Goal: Find specific page/section: Find specific page/section

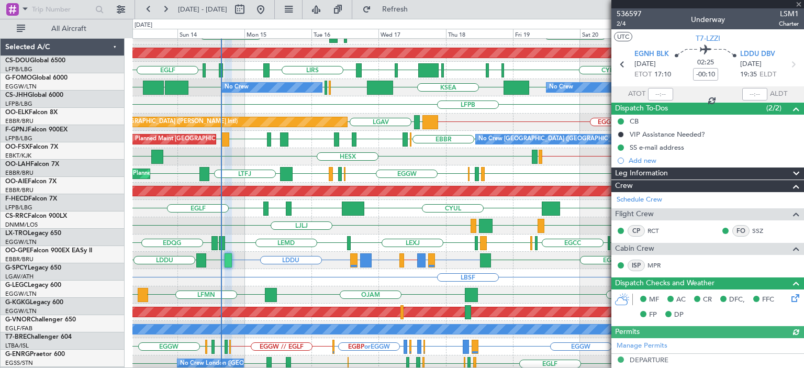
click at [800, 2] on div at bounding box center [708, 4] width 193 height 8
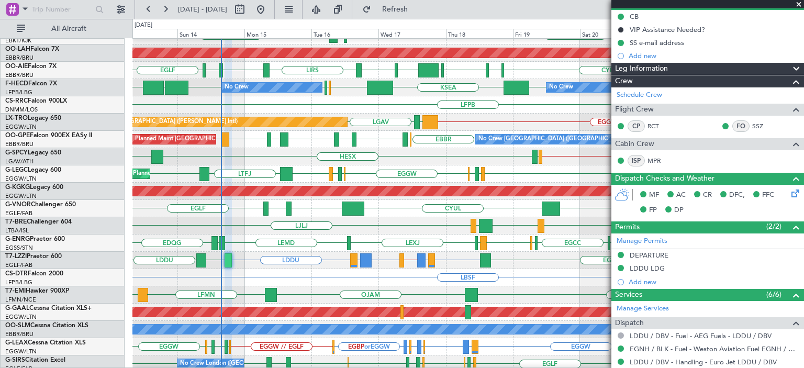
click at [798, 3] on span at bounding box center [799, 4] width 10 height 9
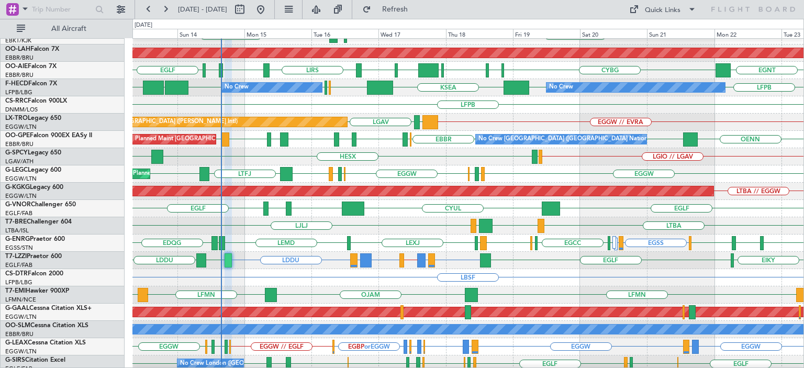
type input "0"
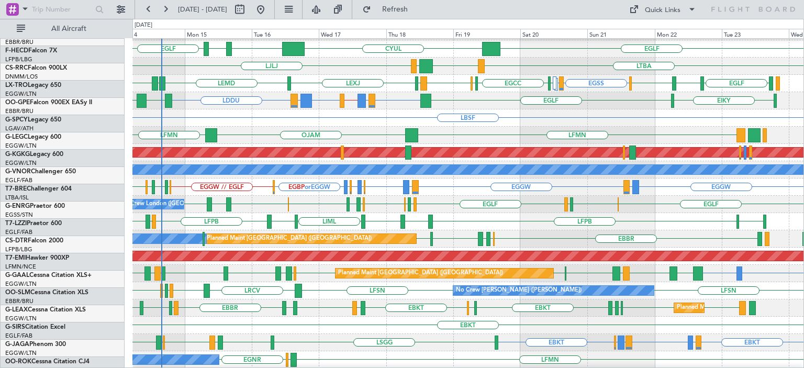
click at [383, 89] on div "LTBA // EGGW AOG Maint Istanbul (Ataturk) EGLF CYUL EGLF LFMN EGLF LTBA UBBB LE…" at bounding box center [467, 66] width 671 height 605
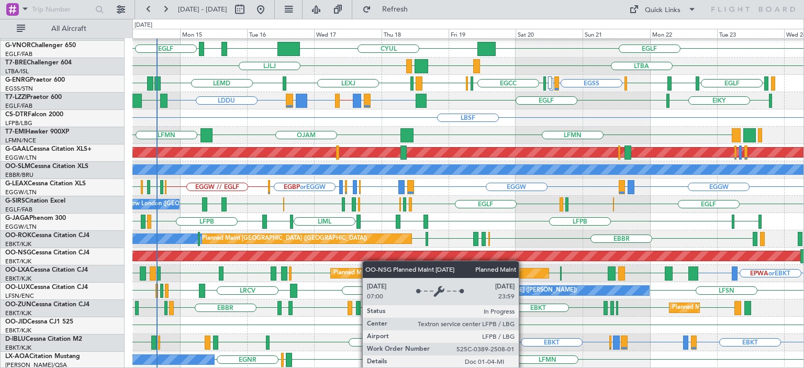
click at [368, 261] on div "LTBA // EGGW AOG Maint Istanbul (Ataturk) EGLF CYUL EGLF LFMN EGLF LTBA UBBB LE…" at bounding box center [467, 66] width 671 height 605
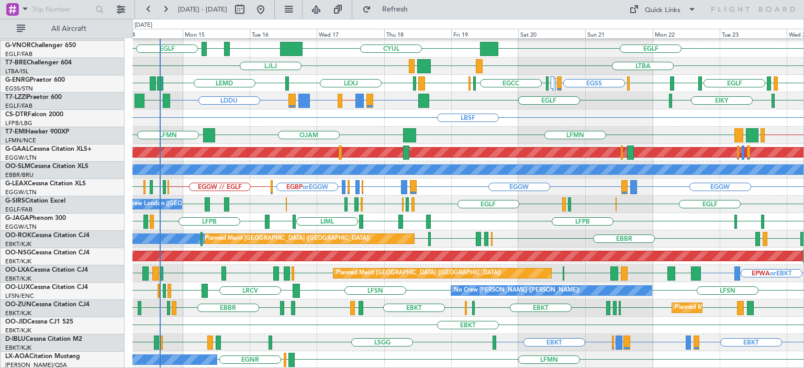
click at [368, 157] on div "LTBA // EGGW AOG Maint Istanbul (Ataturk) EGLF CYUL EGLF LFMN EGLF LTBA UBBB LE…" at bounding box center [467, 66] width 671 height 605
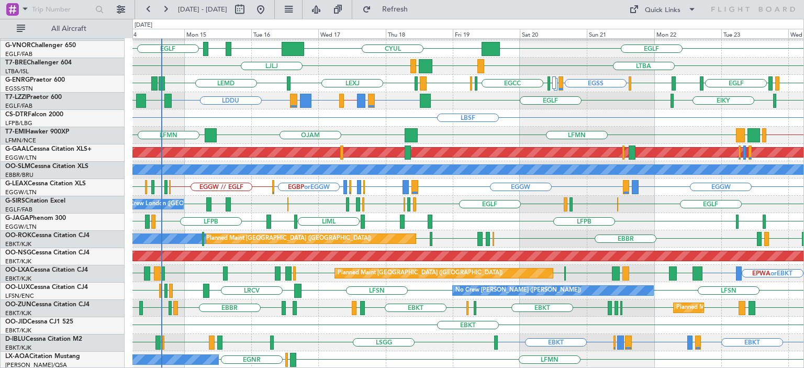
click at [316, 96] on div "AOG Maint Istanbul (Ataturk) LTBA // EGGW EGLF CYUL EGLF LFMN EGLF LTBA UBBB LE…" at bounding box center [467, 66] width 671 height 605
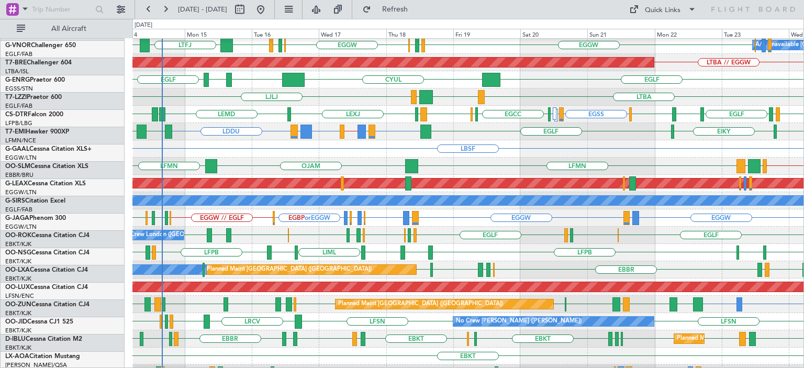
scroll to position [244, 0]
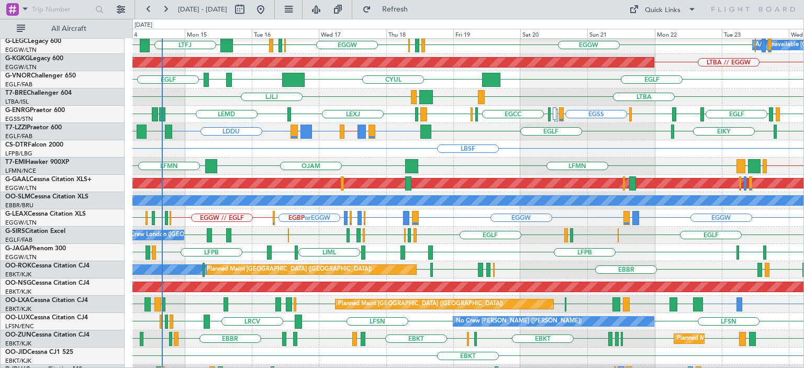
click at [270, 112] on div "EGSS EGPE or EGSS EGSS EDDL EGLF EGNT EGLF EGGW EGCC EGSC EGSS LEMD LEXJ LEMD E…" at bounding box center [467, 114] width 671 height 17
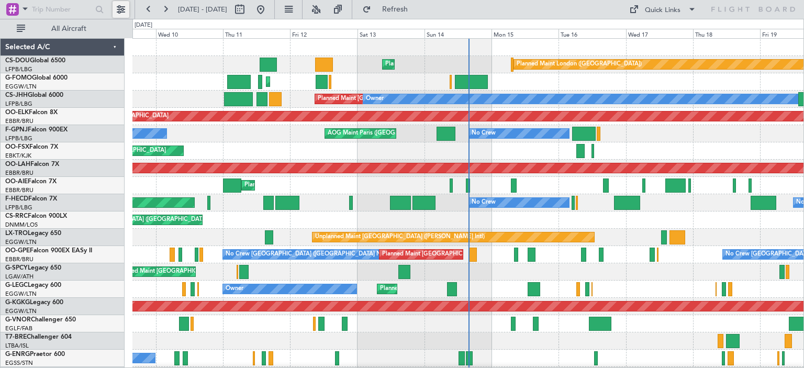
click at [121, 11] on button at bounding box center [121, 9] width 17 height 17
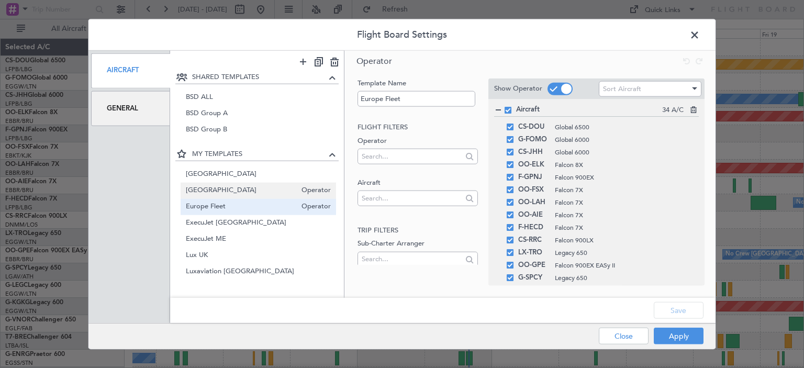
click at [226, 183] on div "Belgium Operator" at bounding box center [259, 191] width 156 height 16
type input "[GEOGRAPHIC_DATA]"
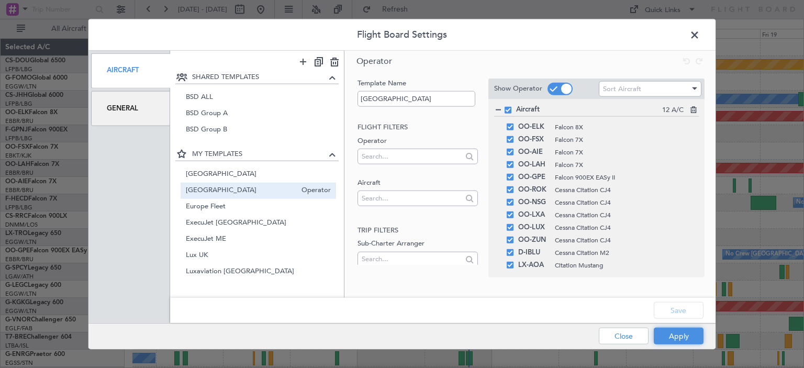
click at [679, 335] on button "Apply" at bounding box center [679, 336] width 50 height 17
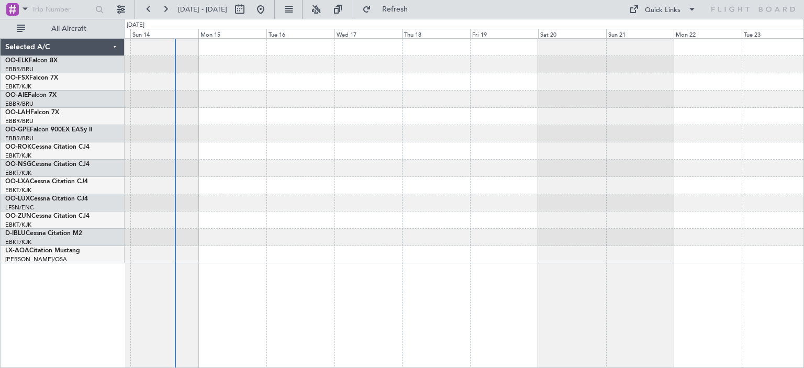
click at [308, 240] on div at bounding box center [464, 151] width 679 height 225
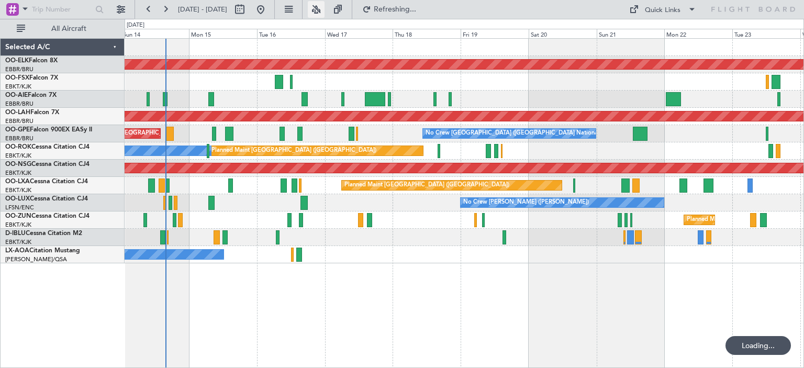
click at [325, 7] on button at bounding box center [316, 9] width 17 height 17
